Goal: Information Seeking & Learning: Learn about a topic

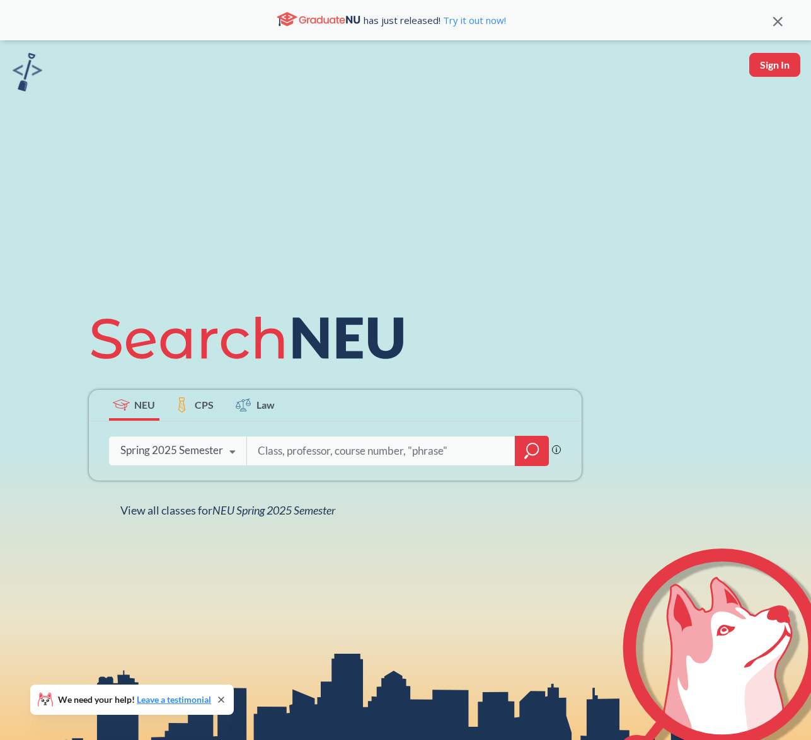
click at [289, 442] on input "search" at bounding box center [380, 451] width 249 height 26
type input "[PERSON_NAME]"
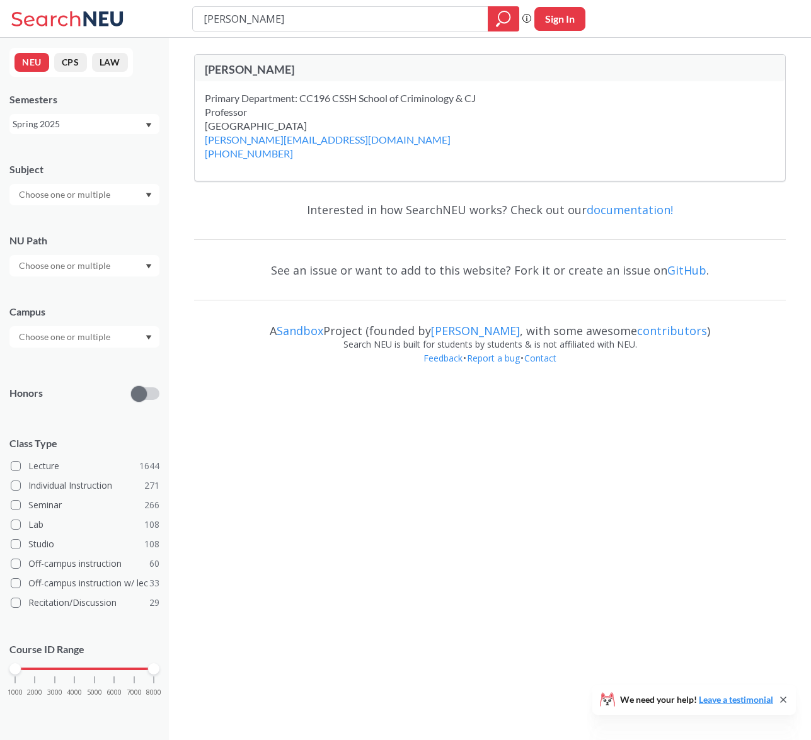
click at [272, 69] on div "[PERSON_NAME]" at bounding box center [347, 69] width 285 height 14
click at [335, 14] on input "[PERSON_NAME]" at bounding box center [340, 18] width 277 height 21
click at [250, 216] on div "Interested in how SearchNEU works? Check out our documentation! See an issue or…" at bounding box center [490, 288] width 592 height 193
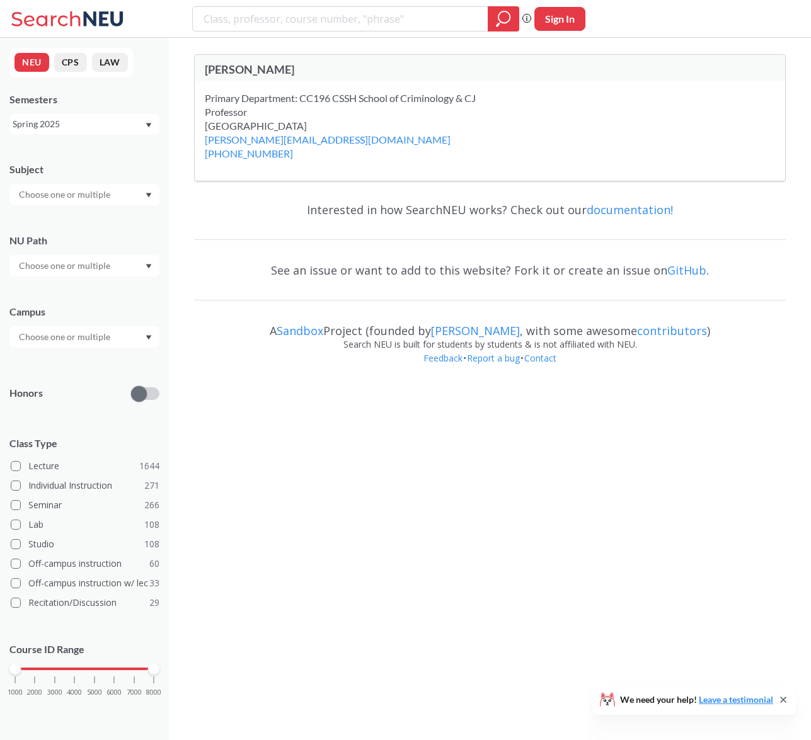
click at [109, 122] on div "Spring 2025" at bounding box center [79, 124] width 132 height 14
click at [105, 148] on div "Fall 2025" at bounding box center [87, 152] width 142 height 14
click at [283, 12] on input "[PERSON_NAME]" at bounding box center [340, 18] width 277 height 21
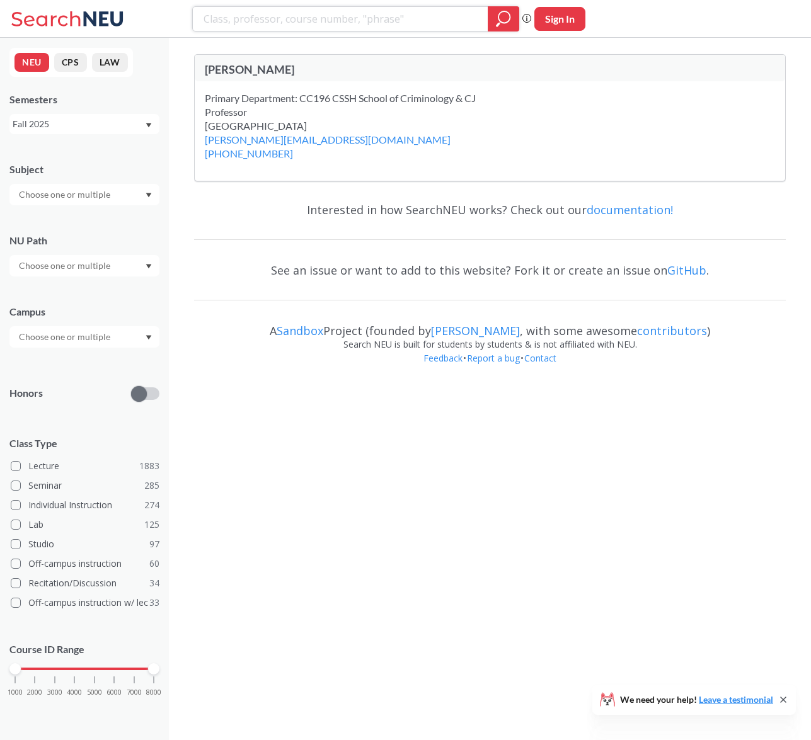
click at [494, 23] on div at bounding box center [503, 18] width 31 height 25
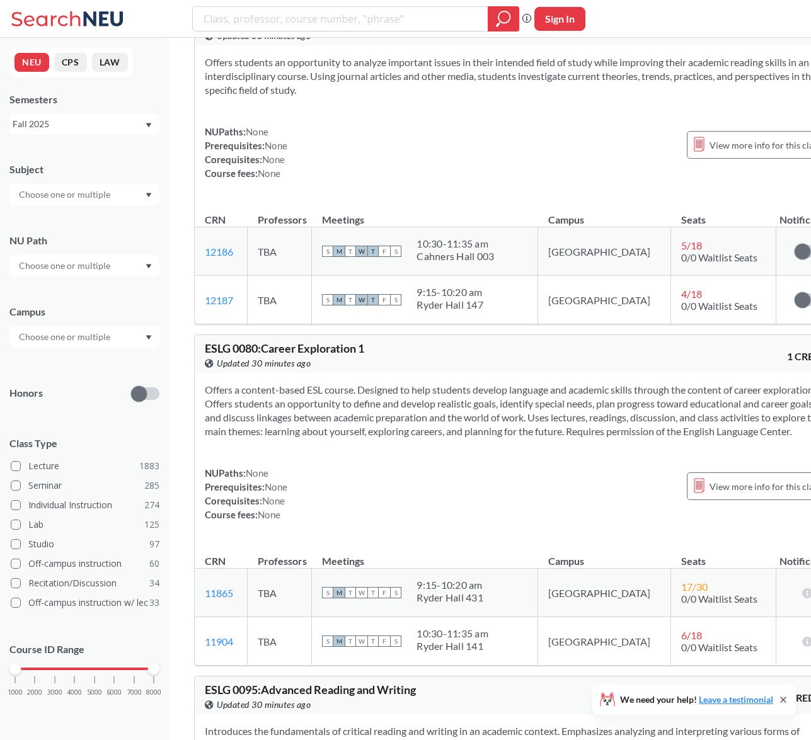
scroll to position [59, 0]
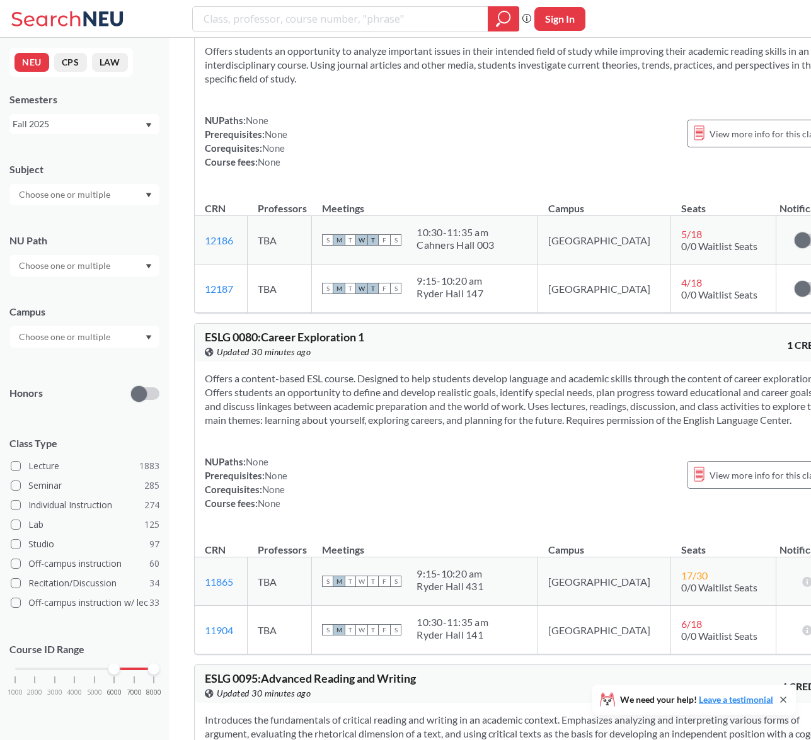
drag, startPoint x: 18, startPoint y: 668, endPoint x: 112, endPoint y: 663, distance: 94.6
click at [112, 663] on div at bounding box center [113, 668] width 11 height 11
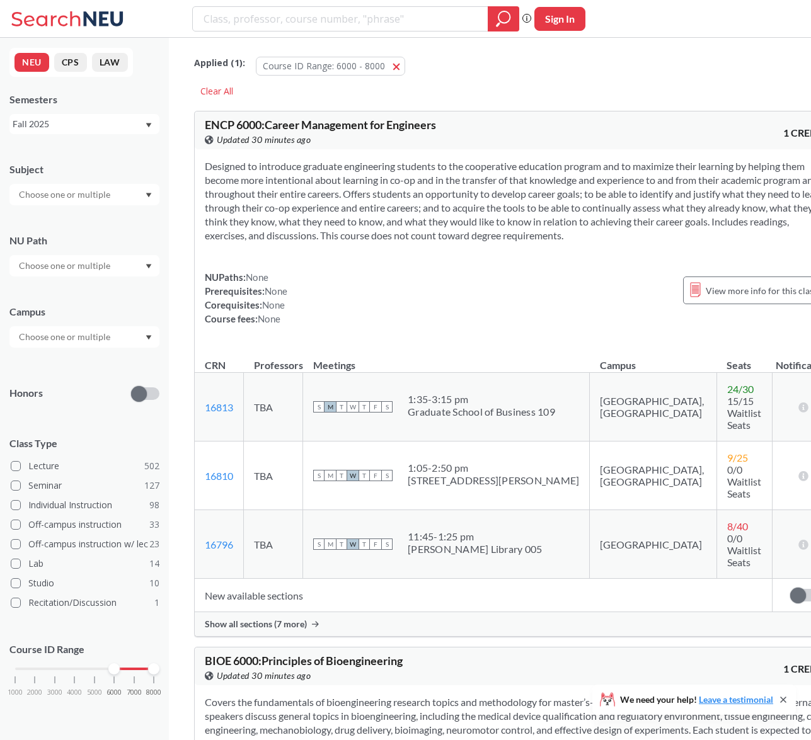
click at [126, 195] on div at bounding box center [84, 194] width 150 height 21
click at [91, 227] on p "Interdisc Studies - Soc Sc/Hum" at bounding box center [87, 228] width 142 height 13
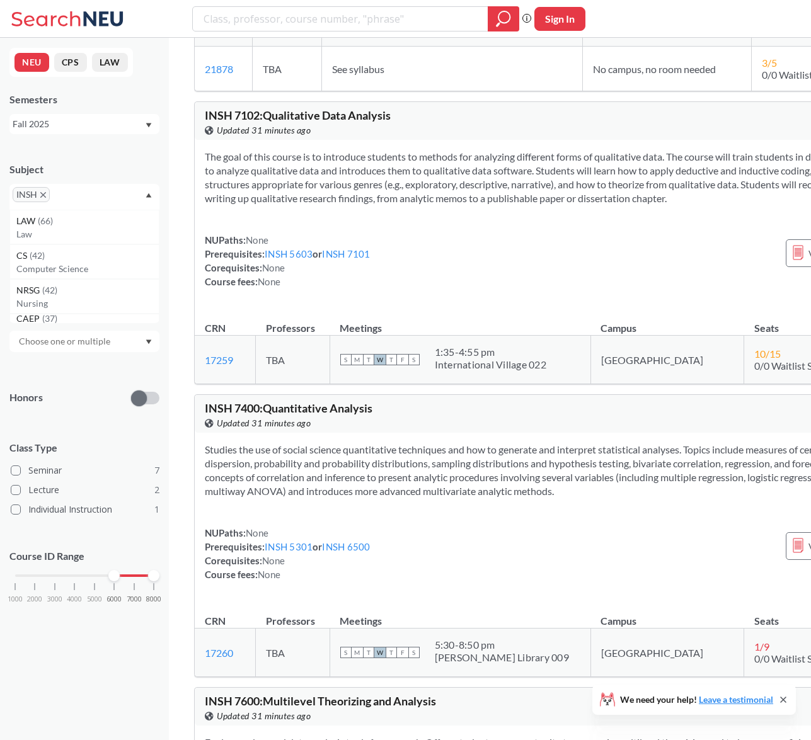
scroll to position [2059, 0]
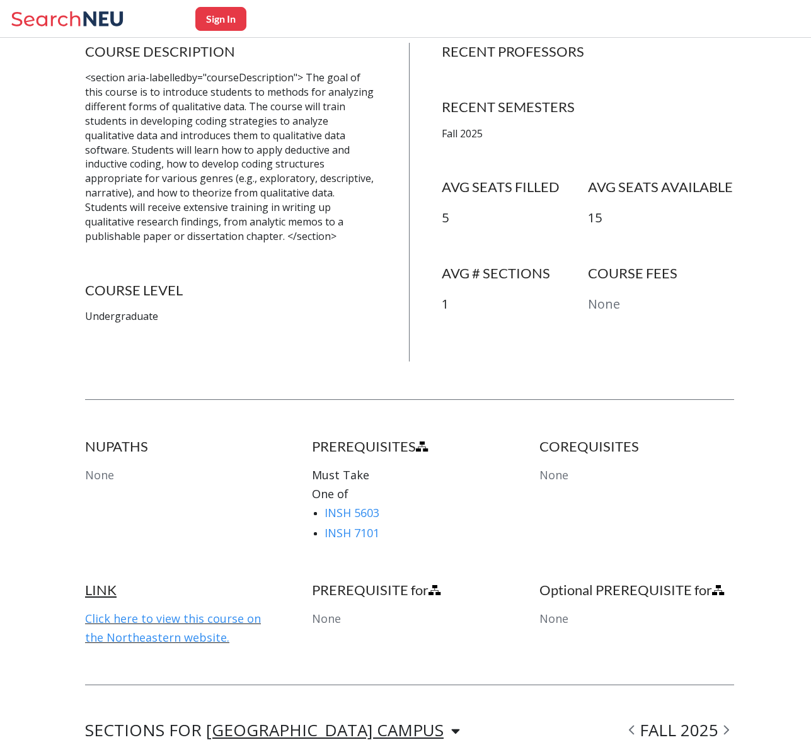
scroll to position [278, 0]
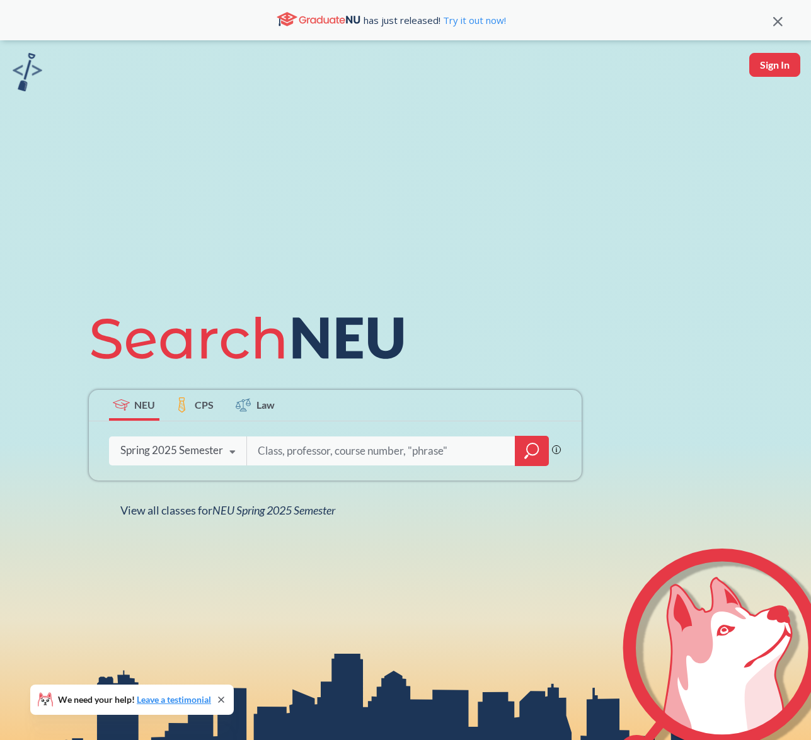
paste input "PPUA 7204"
type input "PPUA 7204"
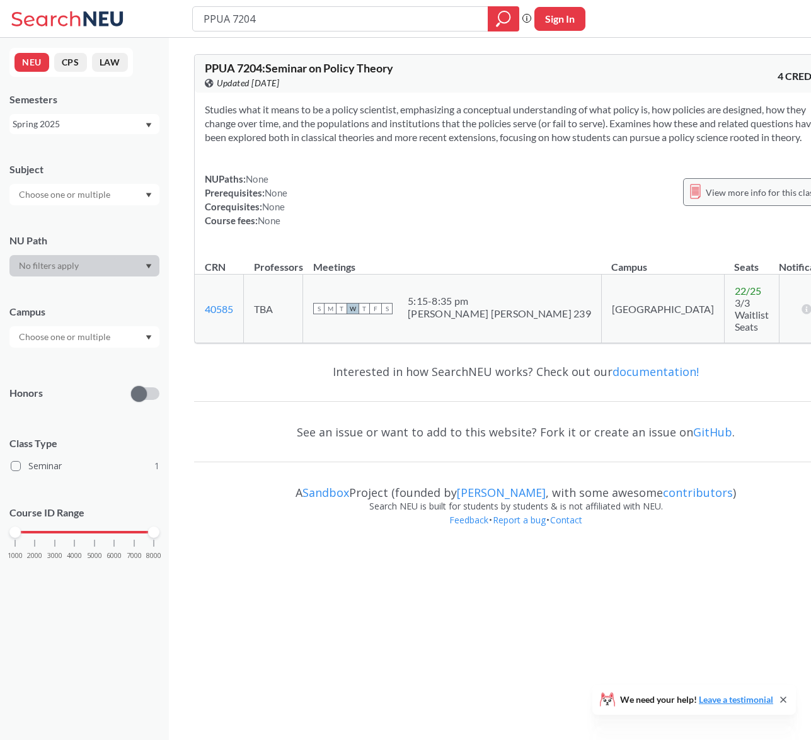
click at [696, 206] on div "View more info for this class" at bounding box center [753, 192] width 141 height 28
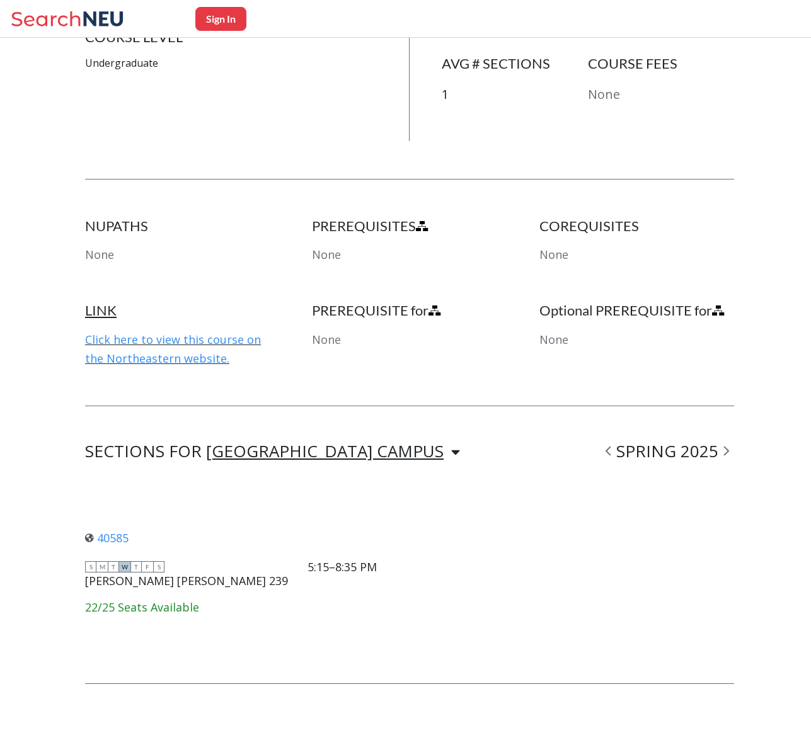
scroll to position [485, 0]
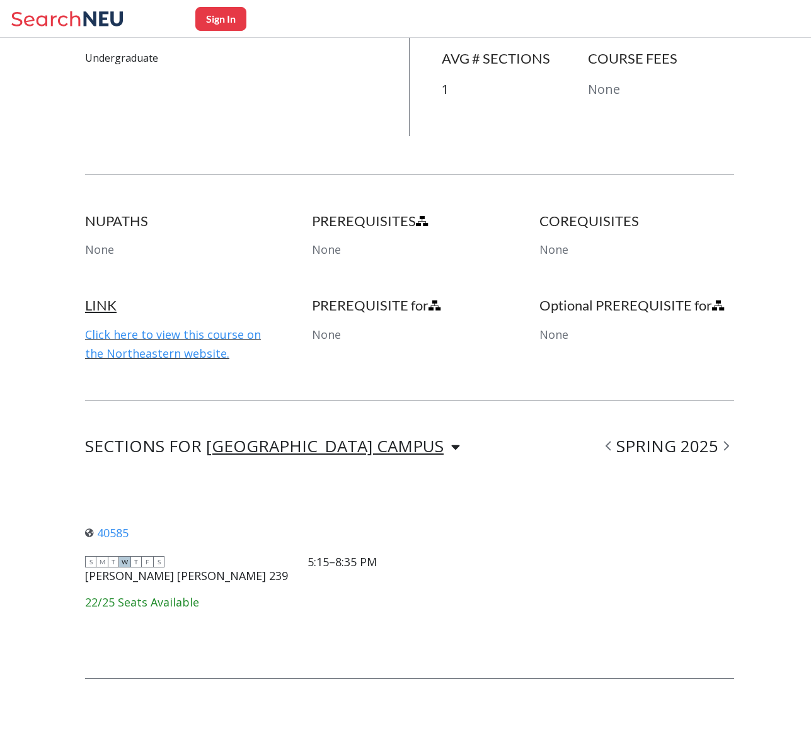
click at [297, 442] on div "[GEOGRAPHIC_DATA] CAMPUS" at bounding box center [325, 446] width 238 height 14
click at [663, 460] on div "SECTIONS FOR BOSTON CAMPUS BOSTON CAMPUS SPRING 2025 40585 View this section on…" at bounding box center [409, 540] width 649 height 202
click at [724, 447] on icon at bounding box center [726, 446] width 6 height 13
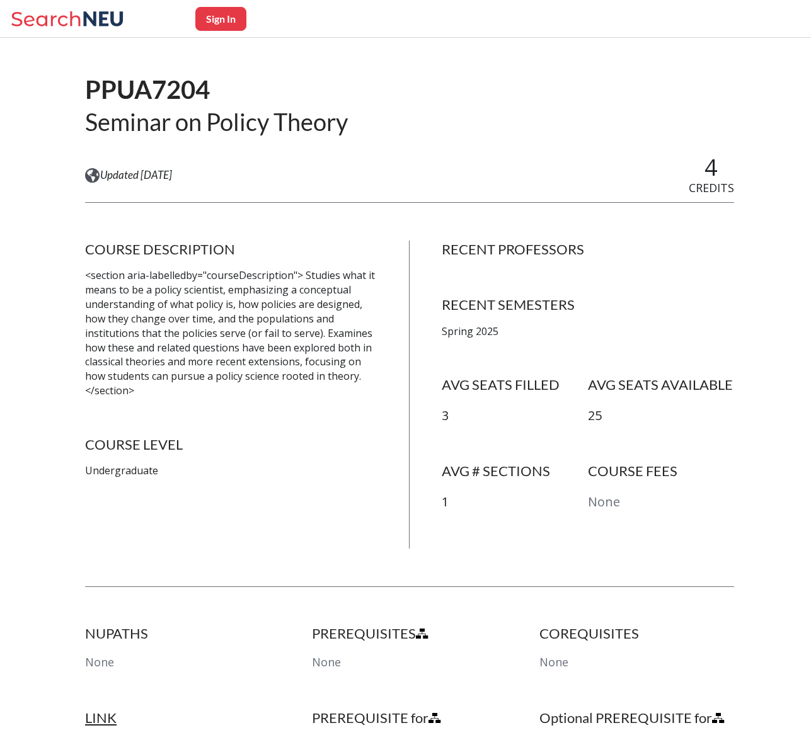
scroll to position [0, 0]
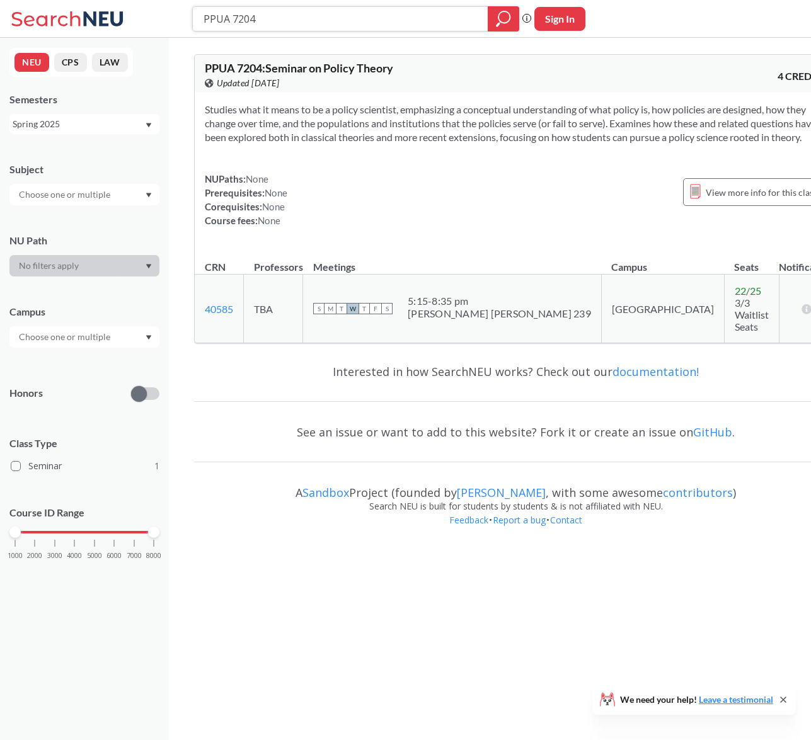
click at [256, 21] on input "PPUA 7204" at bounding box center [340, 18] width 277 height 21
paste input "INSH 7600"
type input "INSH 7600"
click at [510, 19] on icon "magnifying glass" at bounding box center [503, 19] width 15 height 18
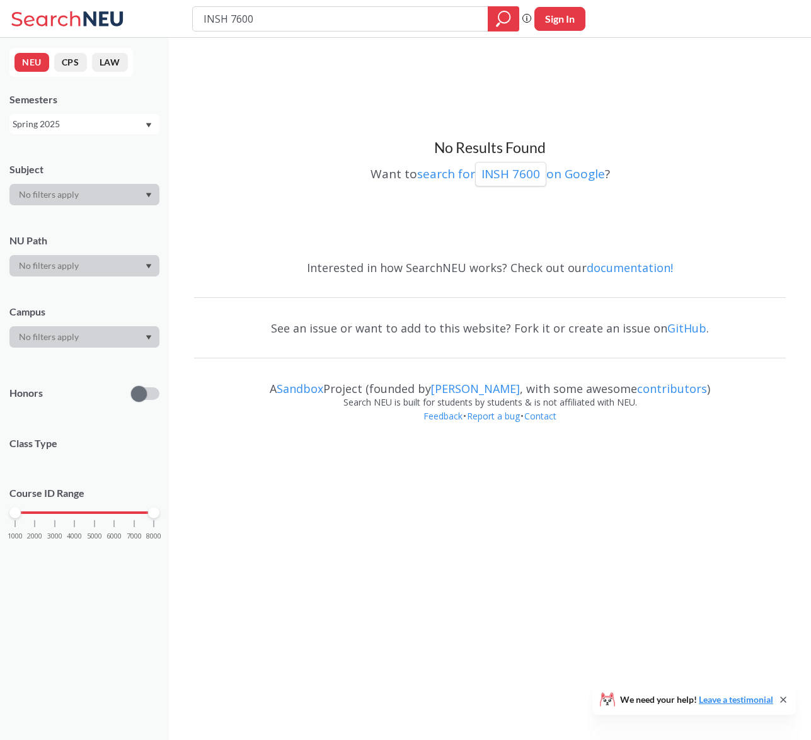
click at [110, 132] on div "Spring 2025" at bounding box center [84, 124] width 150 height 20
click at [116, 151] on div "Fall 2025" at bounding box center [87, 152] width 142 height 14
